Goal: Transaction & Acquisition: Book appointment/travel/reservation

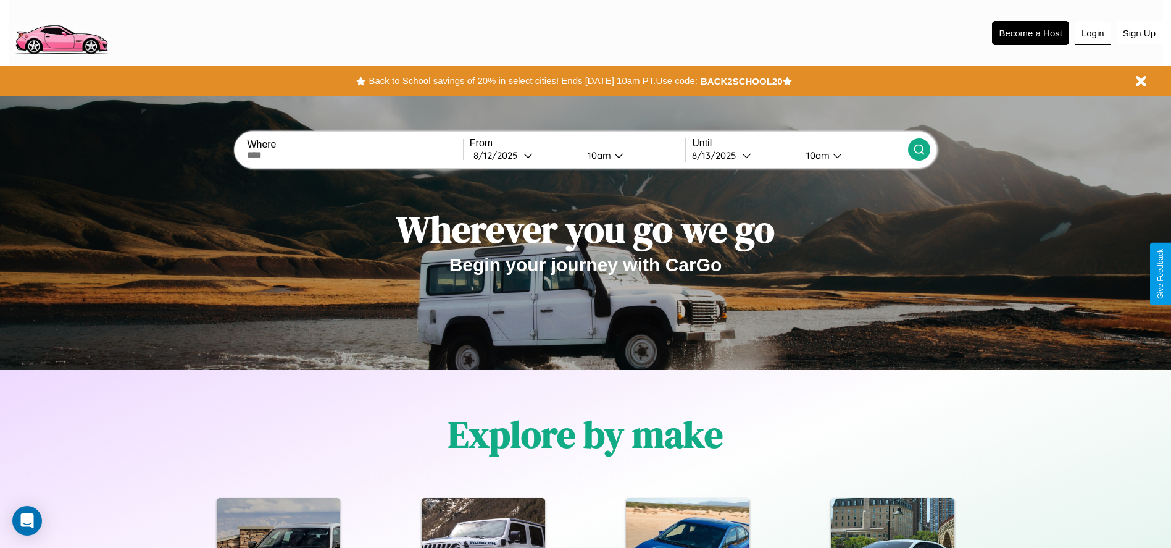
click at [1093, 33] on button "Login" at bounding box center [1092, 33] width 35 height 23
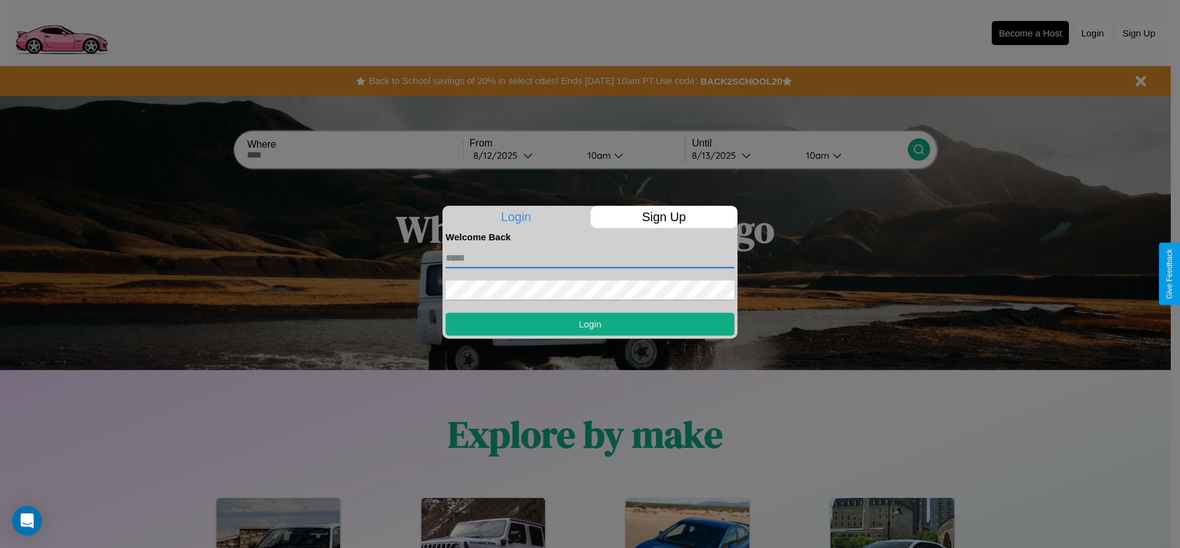
click at [590, 257] on input "text" at bounding box center [590, 258] width 289 height 20
type input "**********"
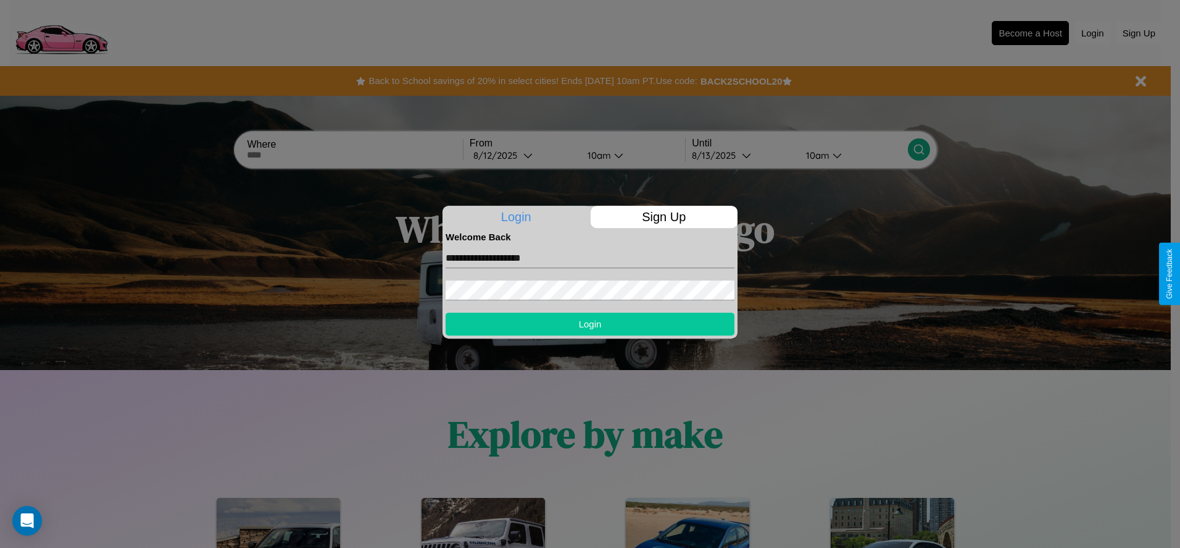
click at [590, 324] on button "Login" at bounding box center [590, 323] width 289 height 23
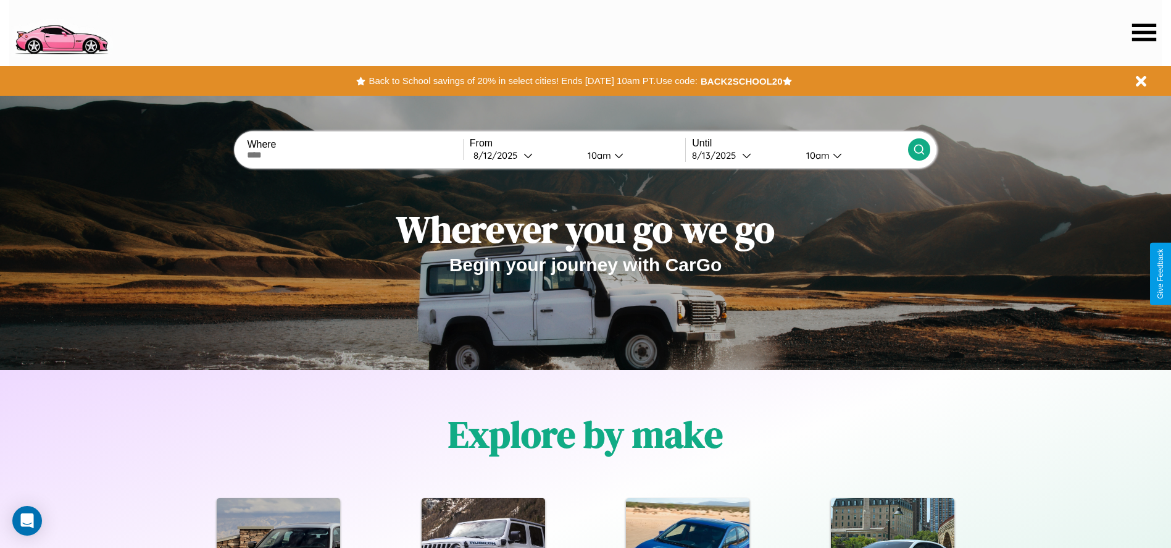
scroll to position [256, 0]
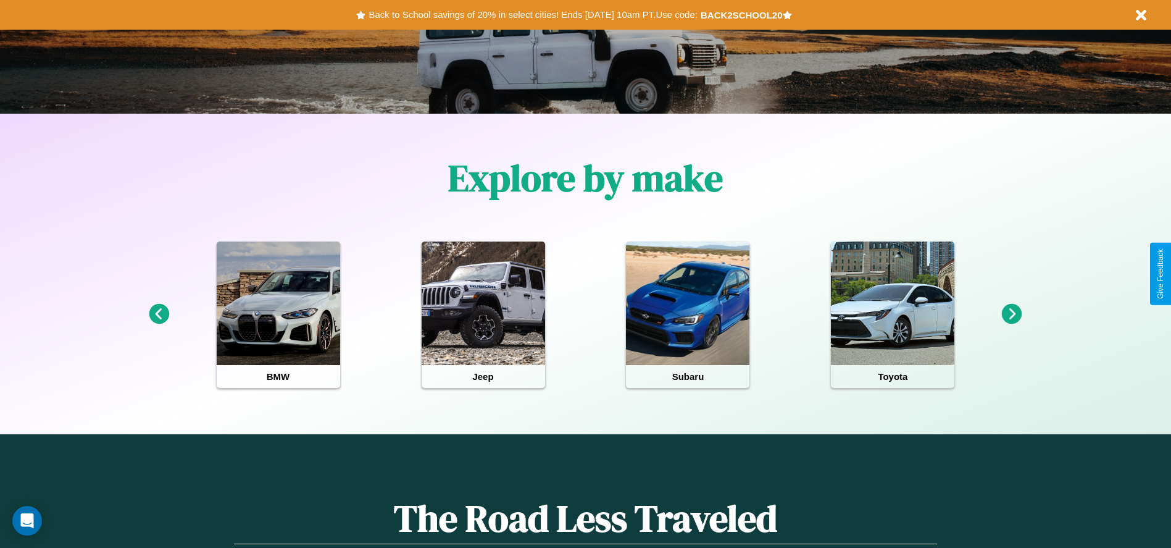
click at [1012, 314] on icon at bounding box center [1012, 314] width 20 height 20
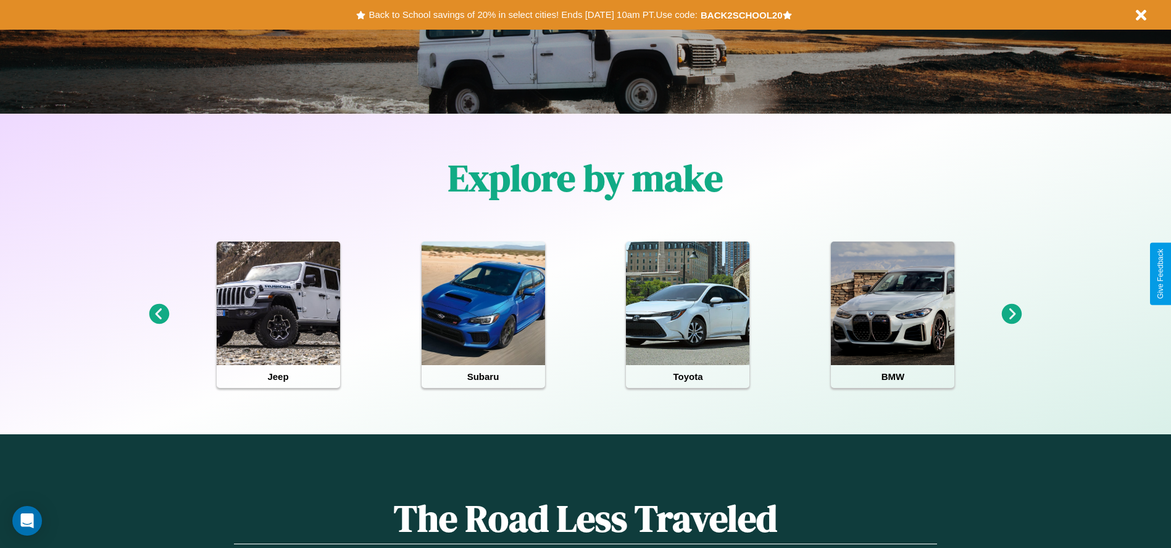
click at [1012, 314] on icon at bounding box center [1012, 314] width 20 height 20
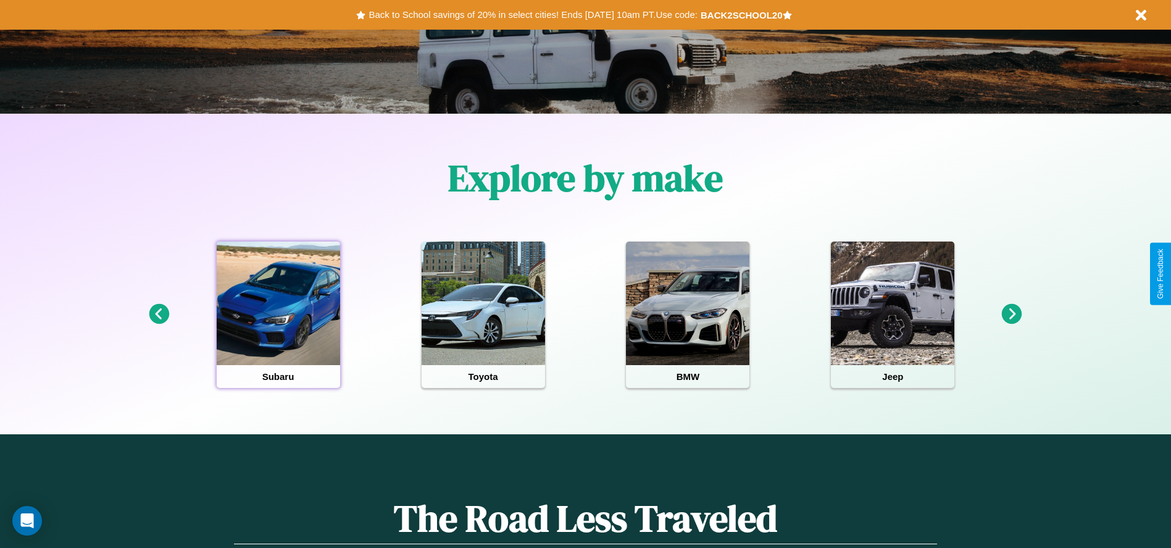
click at [278, 314] on div at bounding box center [278, 302] width 123 height 123
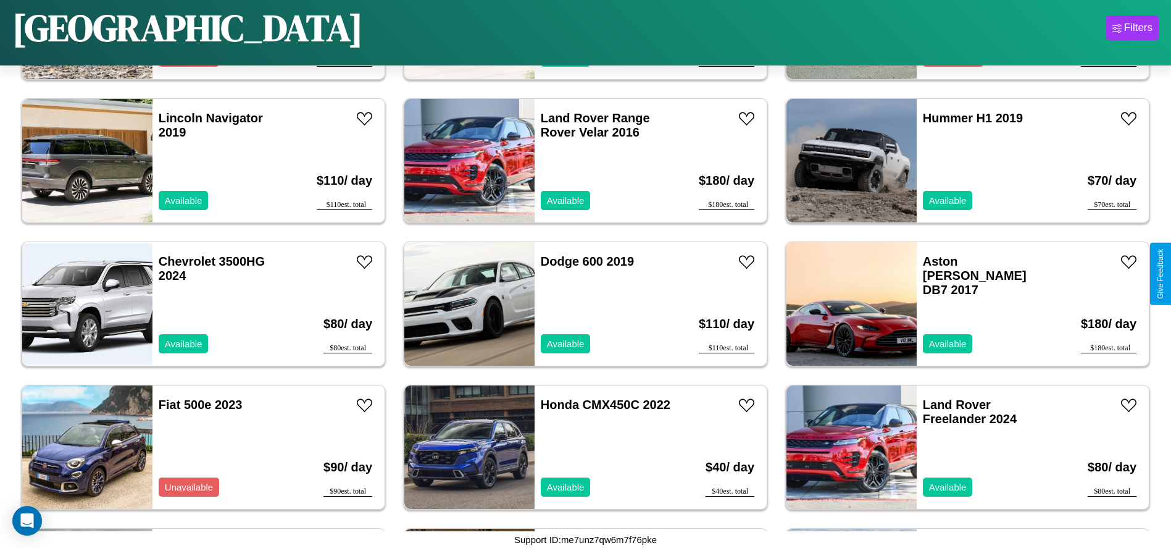
scroll to position [854, 0]
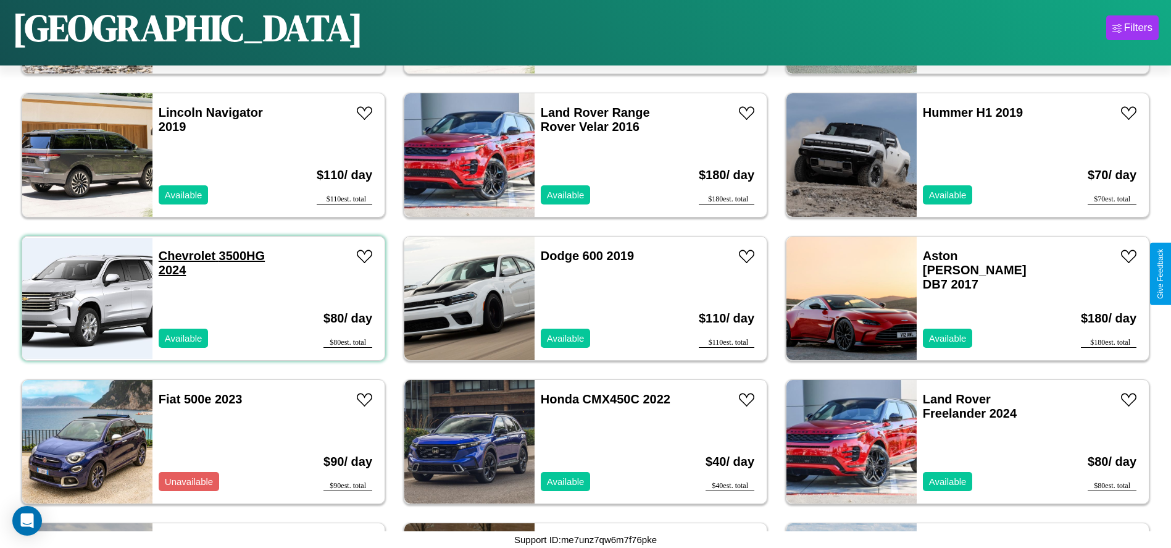
click at [185, 256] on link "Chevrolet 3500HG 2024" at bounding box center [212, 263] width 106 height 28
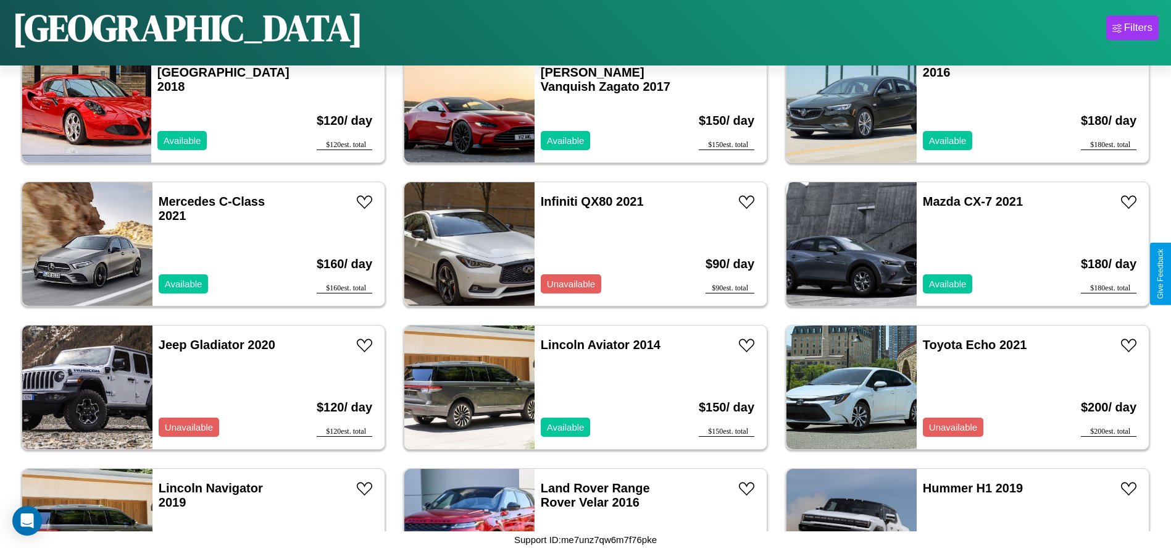
scroll to position [567, 0]
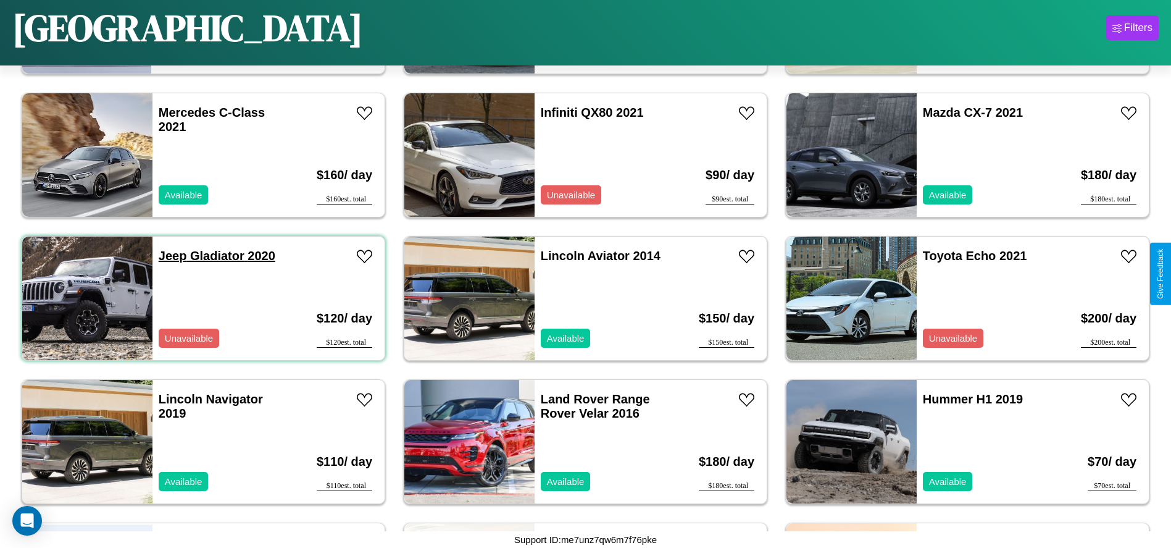
click at [171, 256] on link "Jeep Gladiator 2020" at bounding box center [217, 256] width 117 height 14
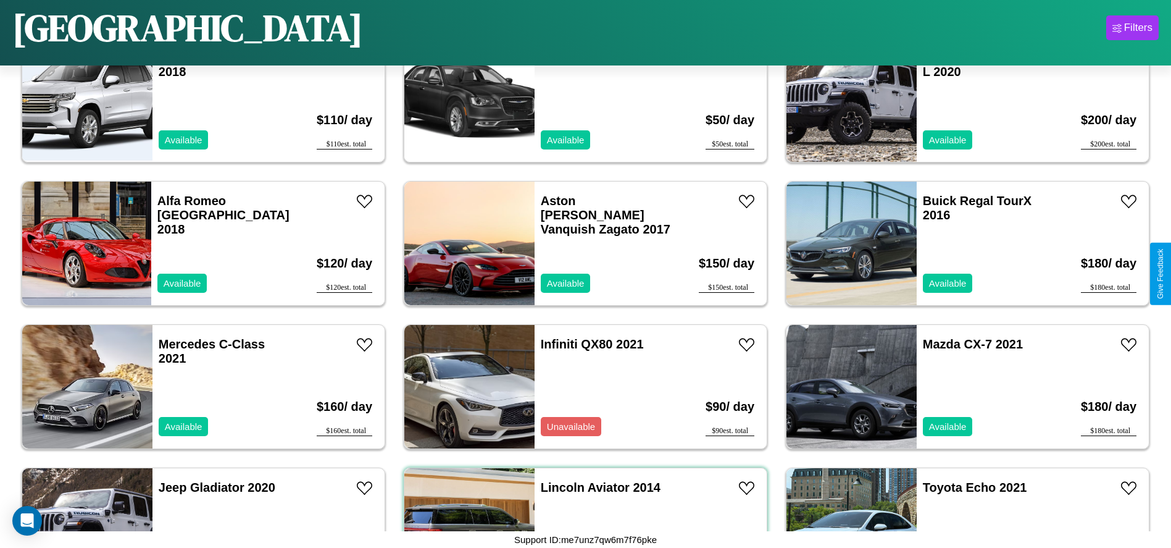
scroll to position [281, 0]
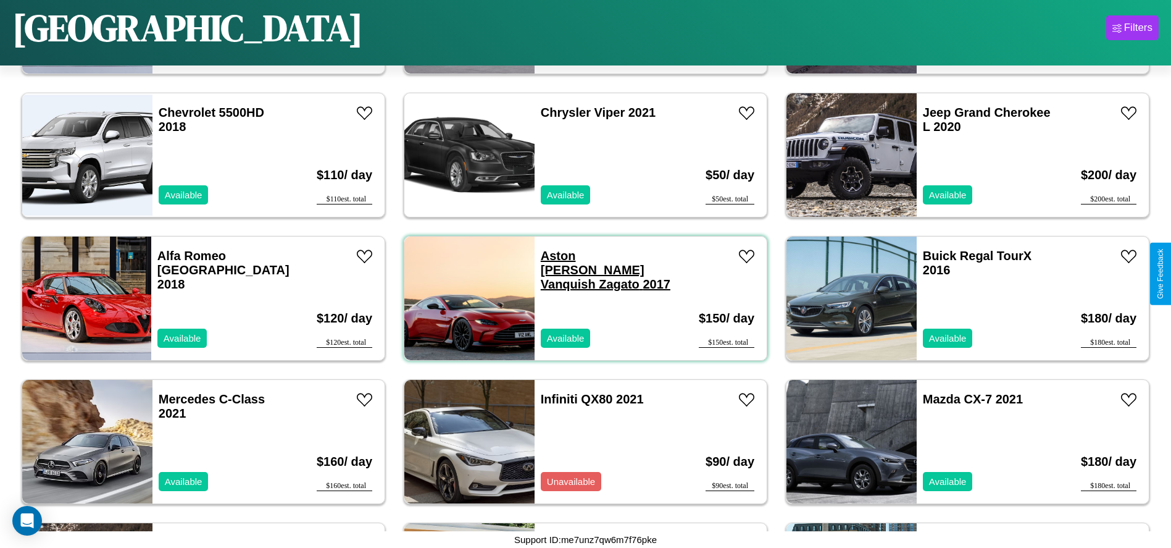
click at [574, 256] on link "Aston Martin Vanquish Zagato 2017" at bounding box center [606, 270] width 130 height 42
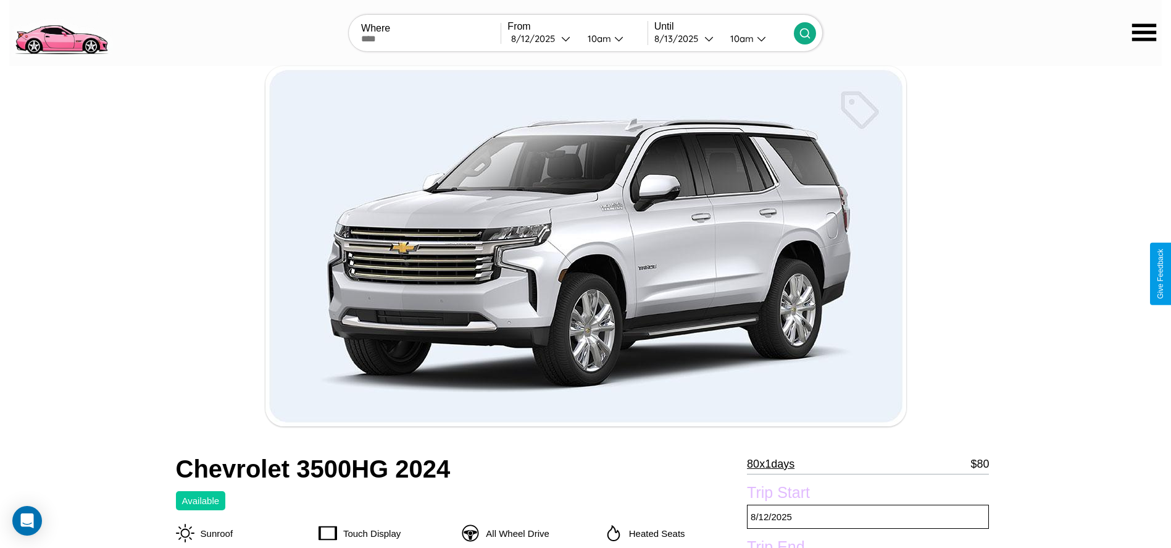
scroll to position [195, 0]
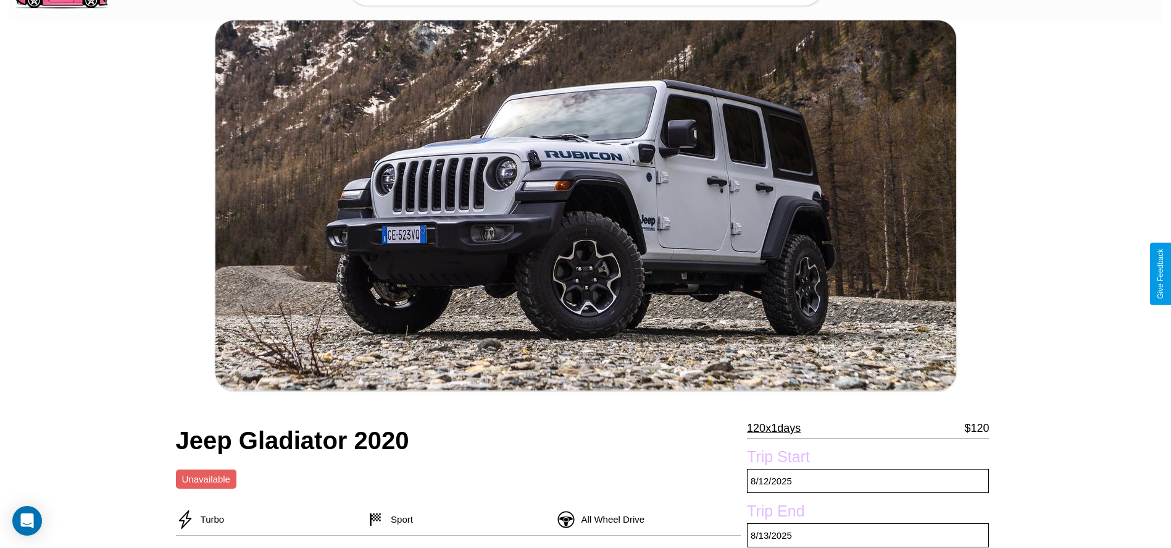
scroll to position [393, 0]
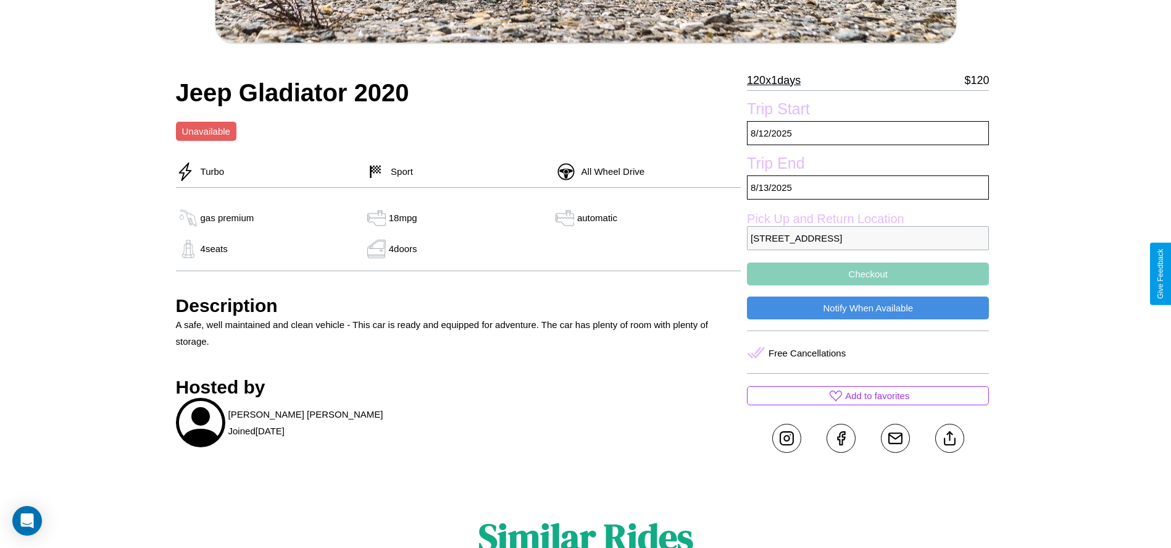
click at [868, 274] on button "Checkout" at bounding box center [868, 273] width 242 height 23
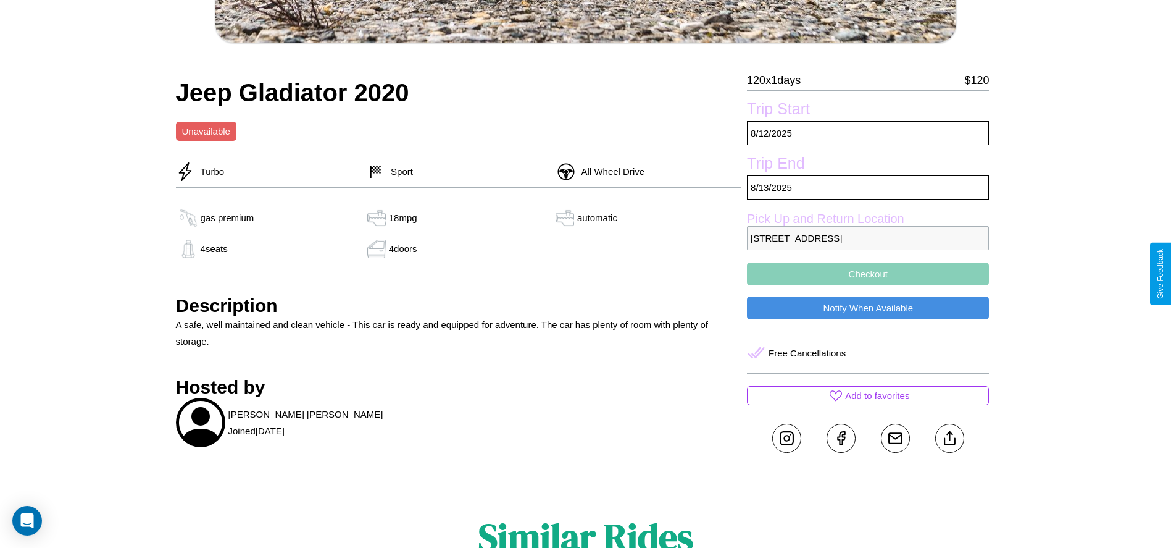
click at [868, 274] on button "Checkout" at bounding box center [868, 273] width 242 height 23
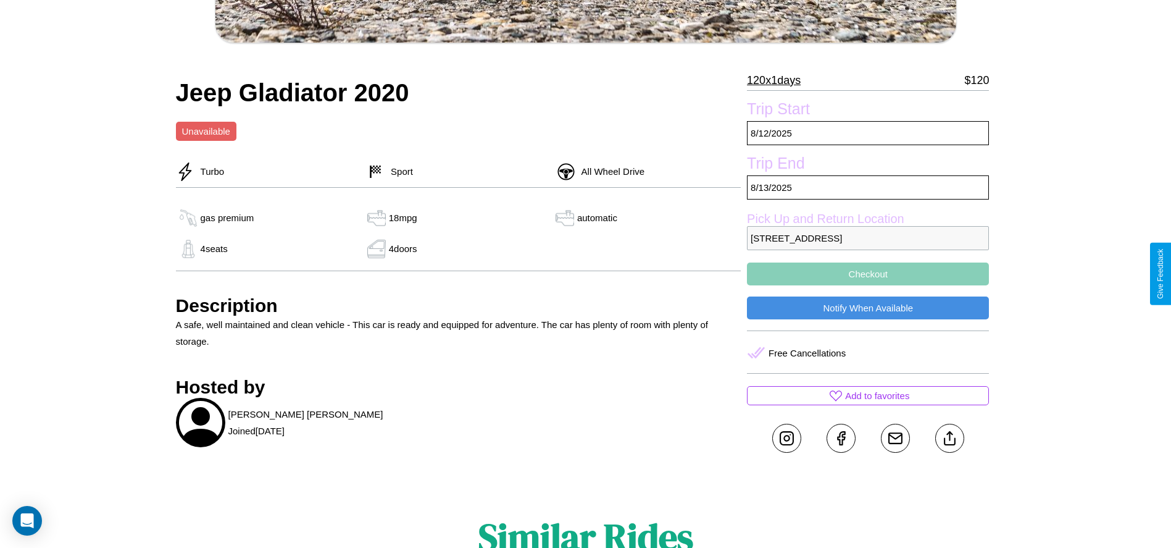
click at [868, 274] on button "Checkout" at bounding box center [868, 273] width 242 height 23
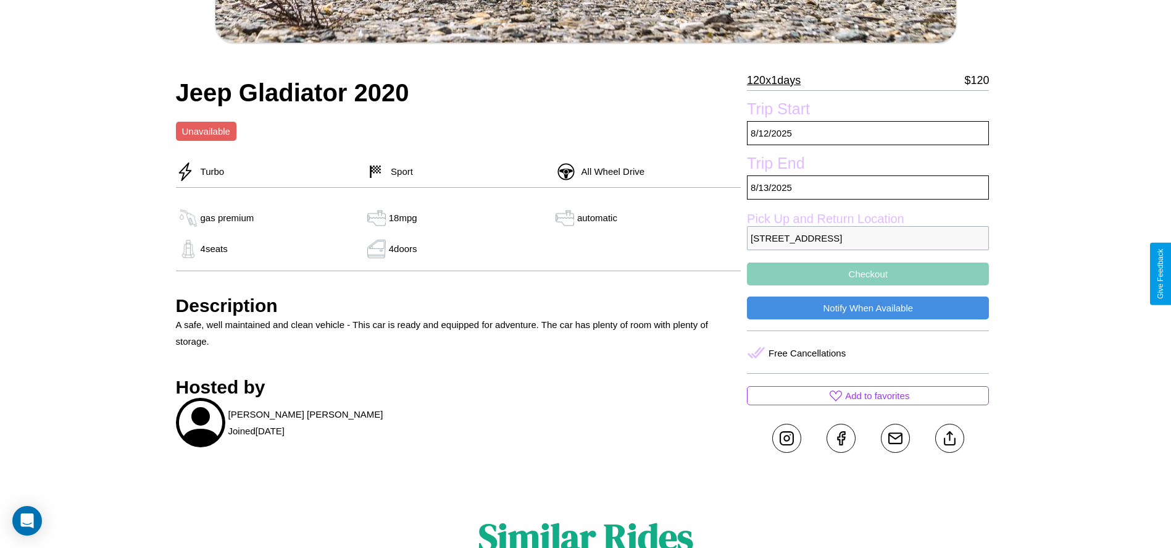
click at [868, 274] on button "Checkout" at bounding box center [868, 273] width 242 height 23
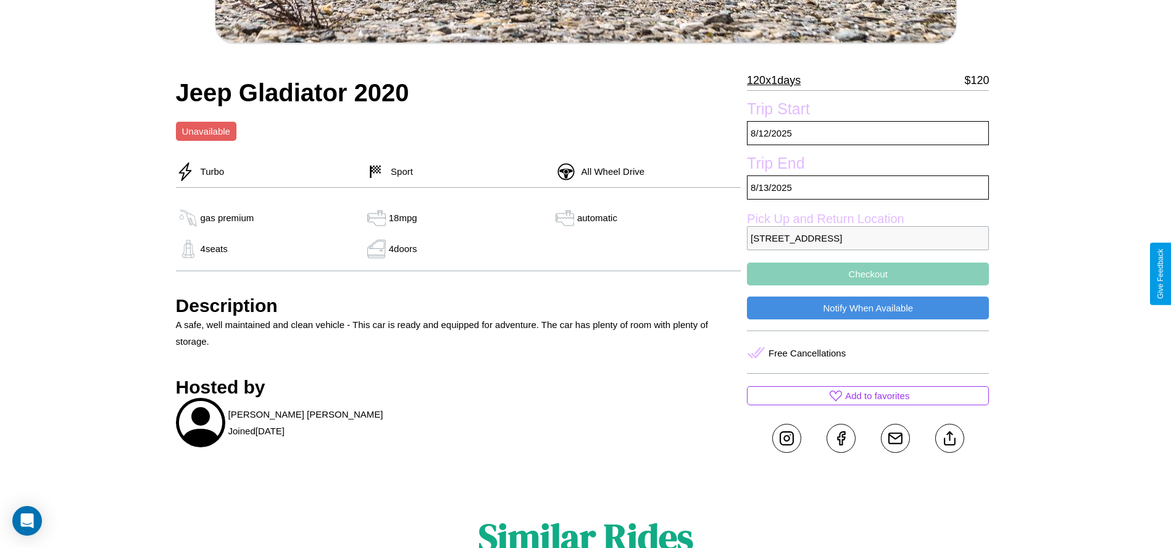
click at [868, 274] on button "Checkout" at bounding box center [868, 273] width 242 height 23
